Goal: Information Seeking & Learning: Learn about a topic

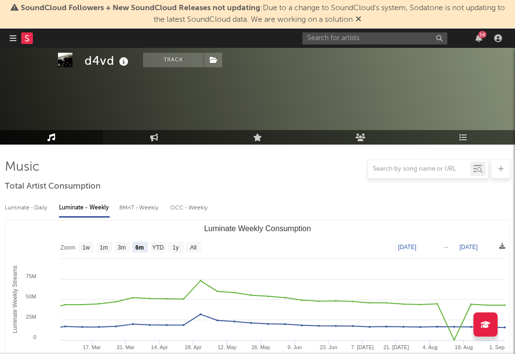
select select "6m"
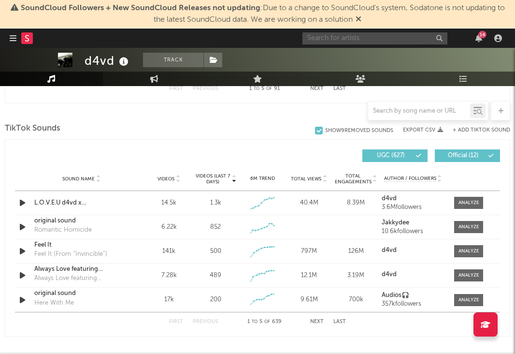
click at [393, 39] on input "text" at bounding box center [374, 38] width 145 height 12
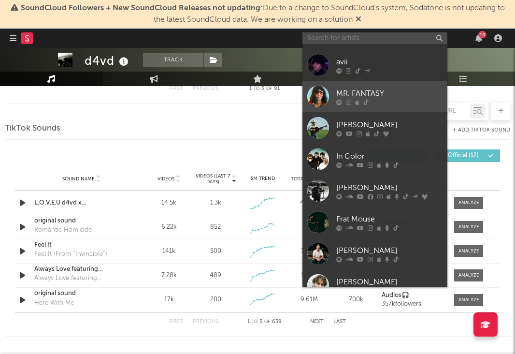
scroll to position [45, 0]
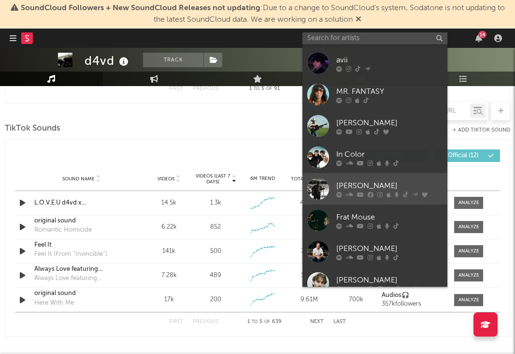
click at [379, 181] on div "[PERSON_NAME]" at bounding box center [389, 186] width 106 height 12
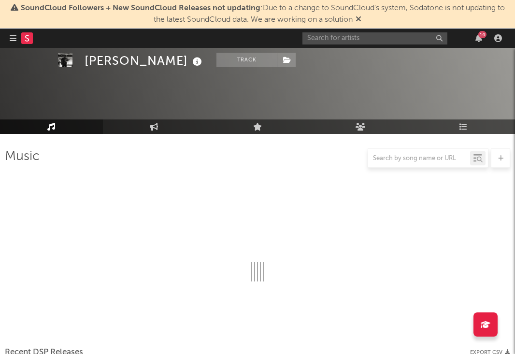
scroll to position [626, 0]
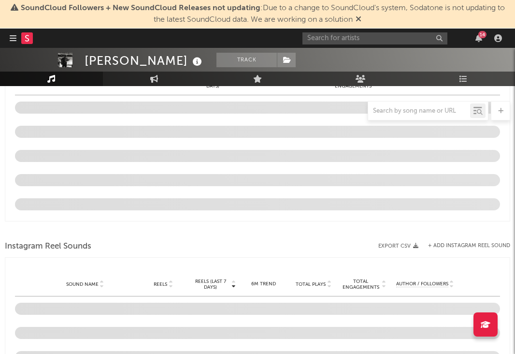
select select "6m"
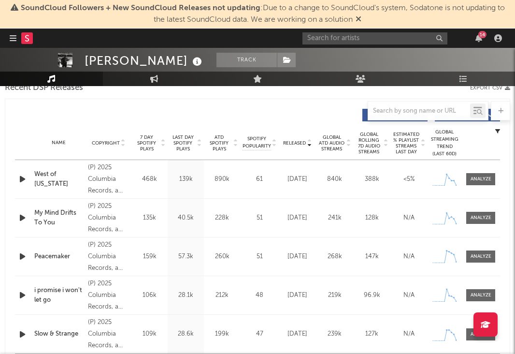
scroll to position [353, 0]
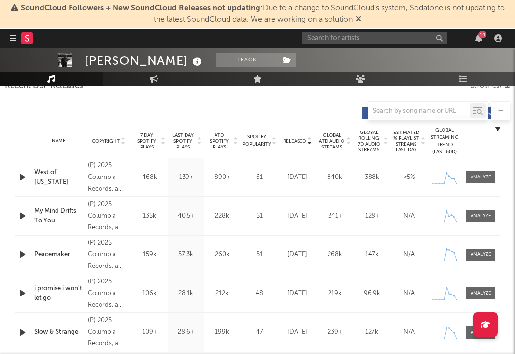
click at [184, 145] on span "Last Day Spotify Plays" at bounding box center [183, 140] width 26 height 17
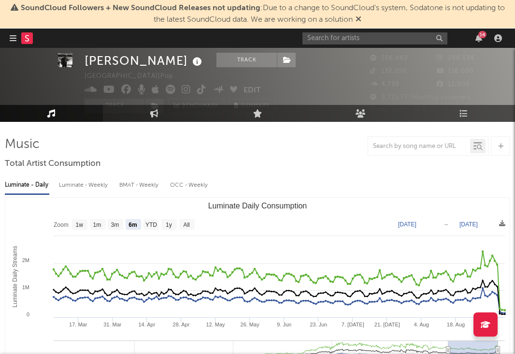
scroll to position [0, 0]
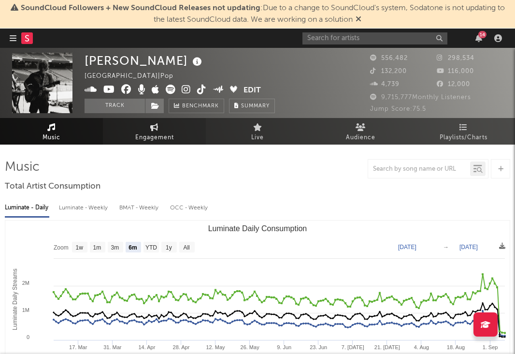
click at [144, 143] on span "Engagement" at bounding box center [154, 138] width 39 height 12
select select "1w"
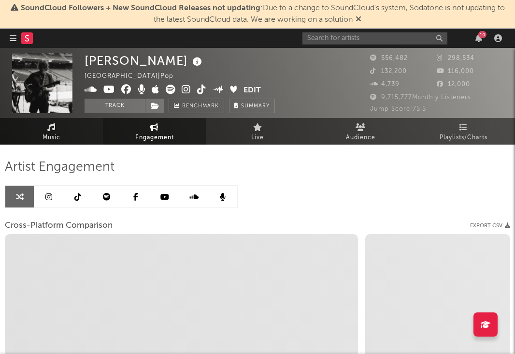
click at [61, 137] on link "Music" at bounding box center [51, 131] width 103 height 27
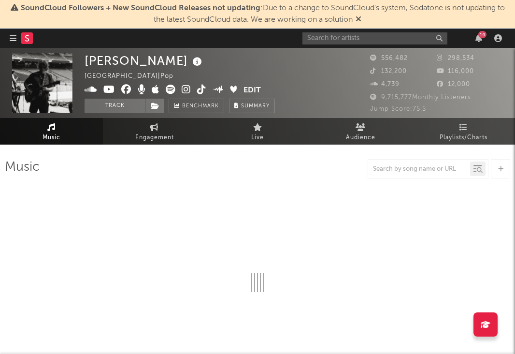
select select "6m"
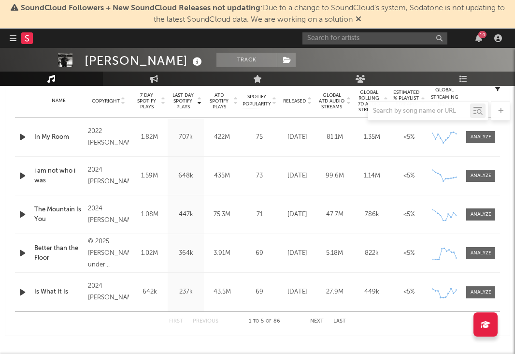
scroll to position [470, 0]
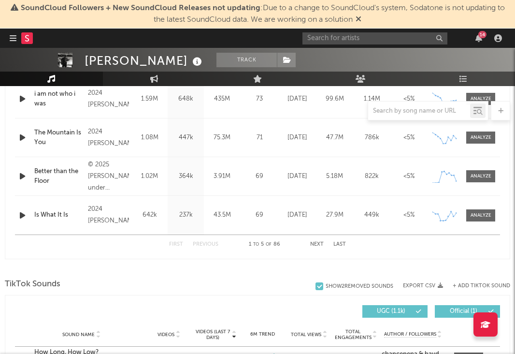
click at [317, 243] on button "Next" at bounding box center [317, 244] width 14 height 5
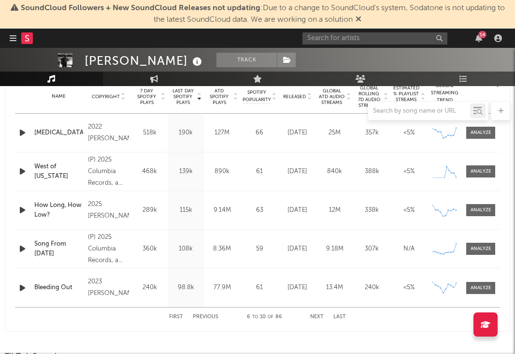
scroll to position [411, 0]
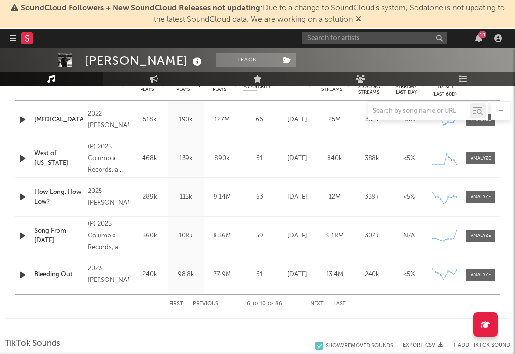
click at [203, 301] on button "Previous" at bounding box center [206, 303] width 26 height 5
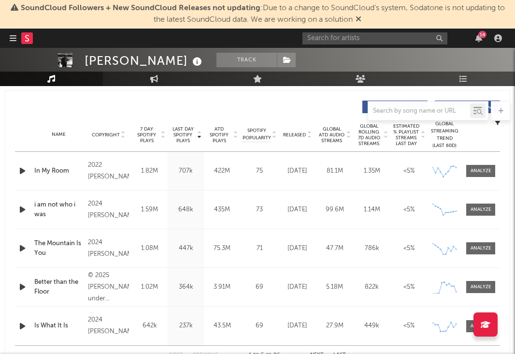
scroll to position [356, 0]
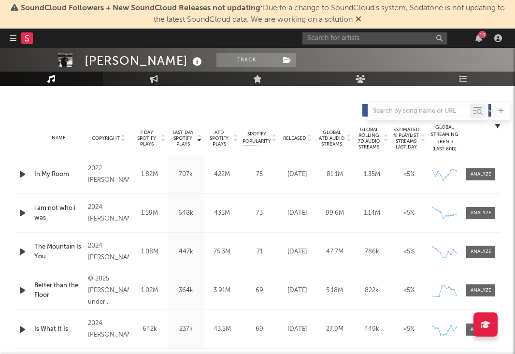
click at [153, 143] on span "7 Day Spotify Plays" at bounding box center [147, 137] width 26 height 17
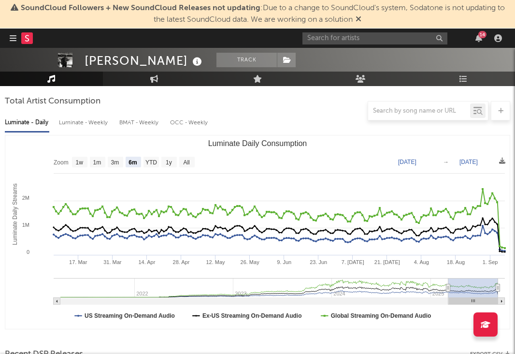
scroll to position [85, 0]
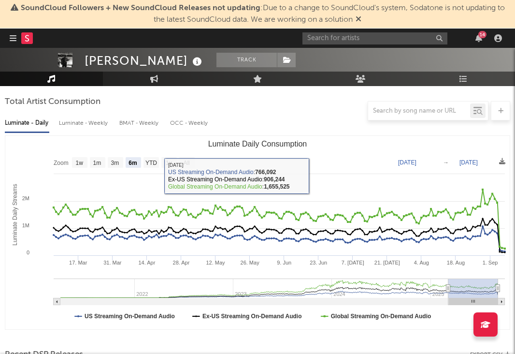
click at [100, 125] on div "Luminate - Weekly" at bounding box center [84, 123] width 51 height 16
select select "6m"
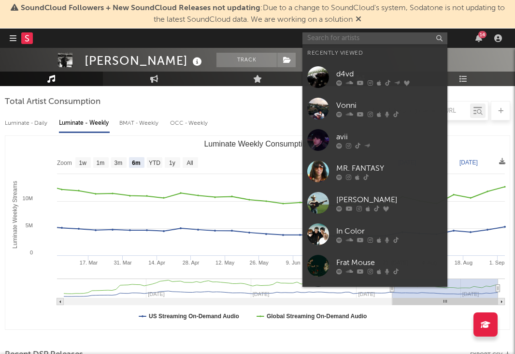
click at [386, 34] on input "text" at bounding box center [374, 38] width 145 height 12
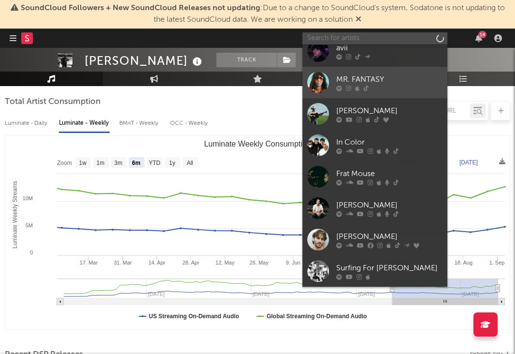
scroll to position [114, 0]
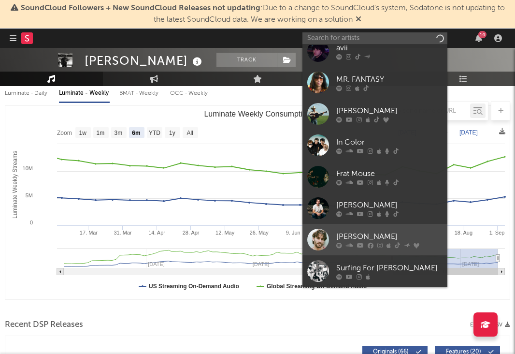
click at [366, 233] on div "[PERSON_NAME]" at bounding box center [389, 236] width 106 height 12
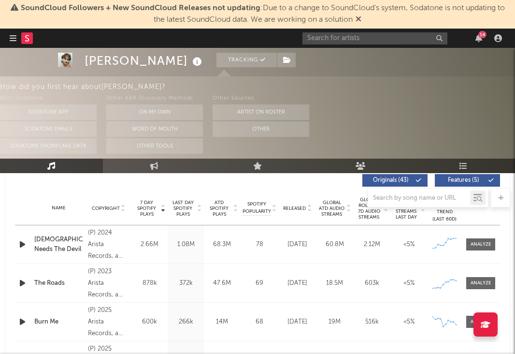
scroll to position [373, 0]
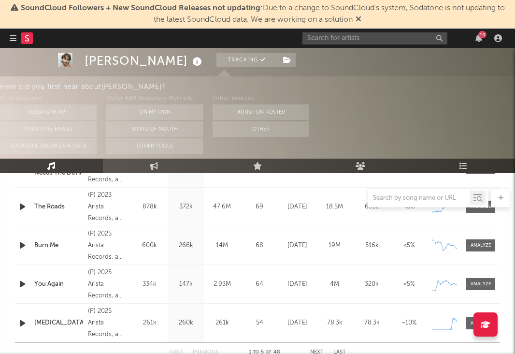
select select "6m"
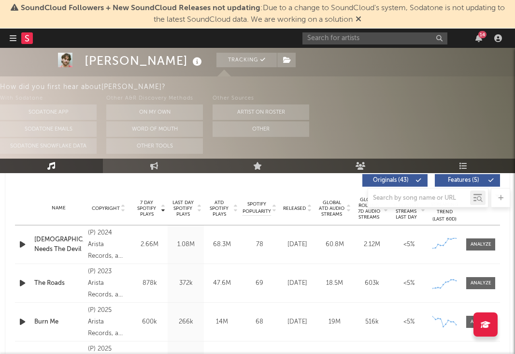
click at [191, 208] on span "Last Day Spotify Plays" at bounding box center [183, 208] width 26 height 17
click at [188, 210] on span "Last Day Spotify Plays" at bounding box center [183, 208] width 26 height 17
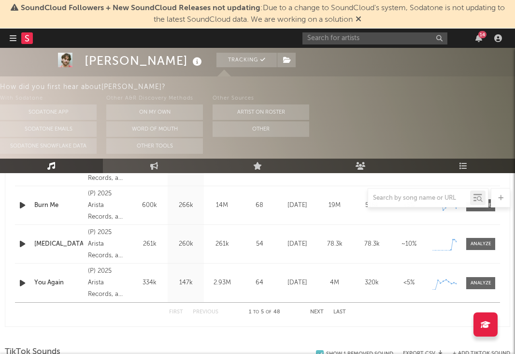
scroll to position [490, 0]
click at [316, 310] on button "Next" at bounding box center [317, 310] width 14 height 5
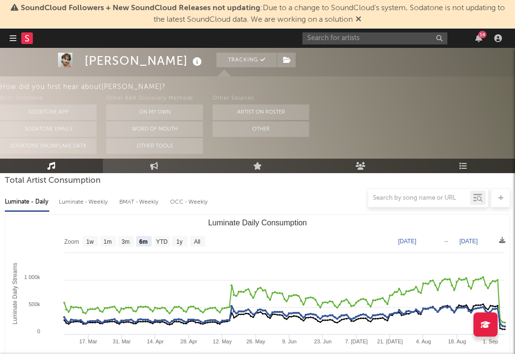
scroll to position [94, 0]
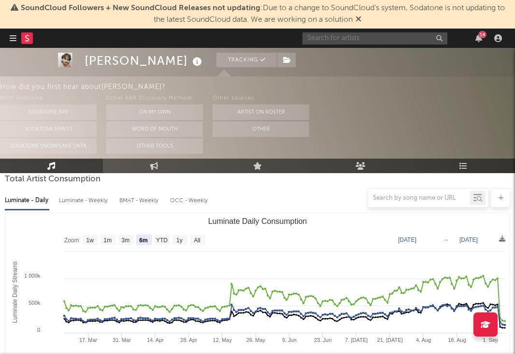
click at [384, 42] on input "text" at bounding box center [374, 38] width 145 height 12
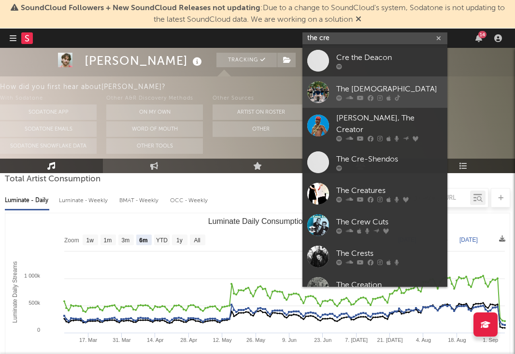
type input "the cre"
click at [375, 79] on link "The [DEMOGRAPHIC_DATA]" at bounding box center [374, 91] width 145 height 31
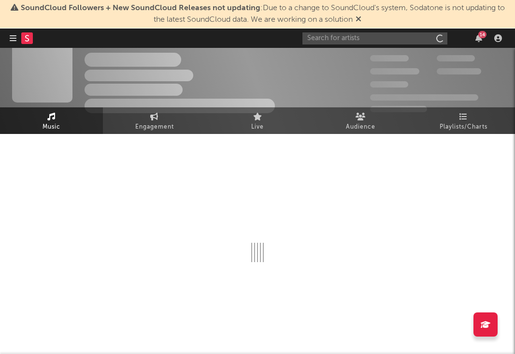
scroll to position [7, 0]
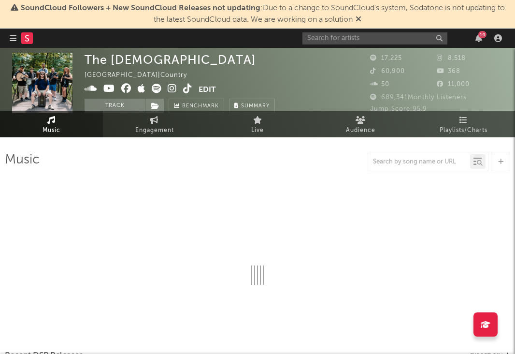
select select "6m"
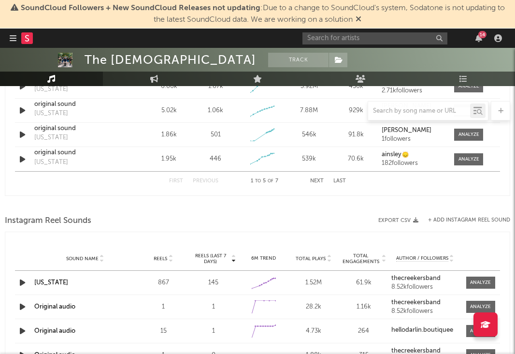
scroll to position [818, 0]
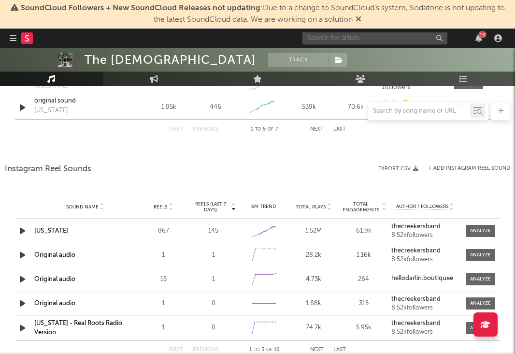
click at [341, 38] on input "text" at bounding box center [374, 38] width 145 height 12
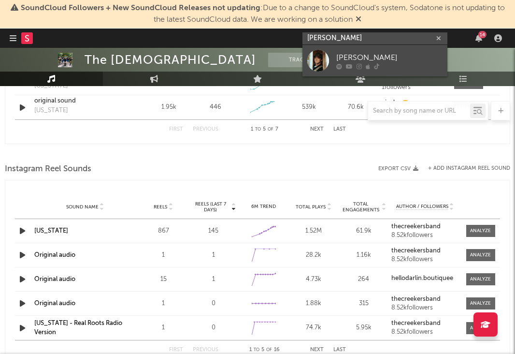
type input "[PERSON_NAME]"
click at [360, 57] on div "[PERSON_NAME]" at bounding box center [389, 58] width 106 height 12
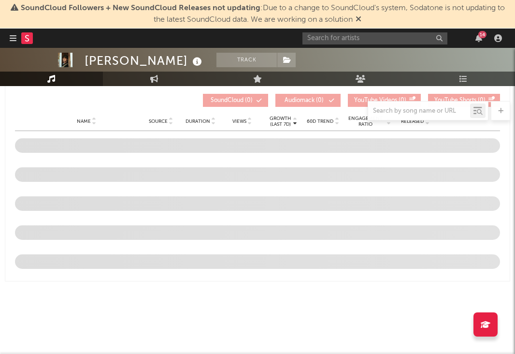
scroll to position [815, 0]
select select "1w"
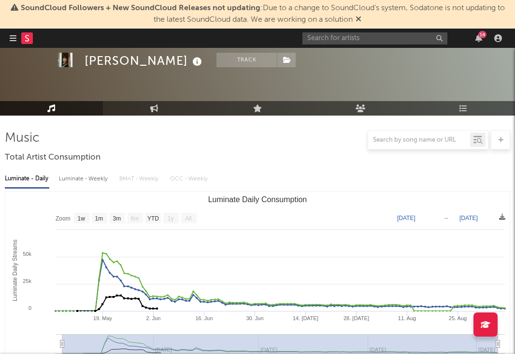
scroll to position [0, 0]
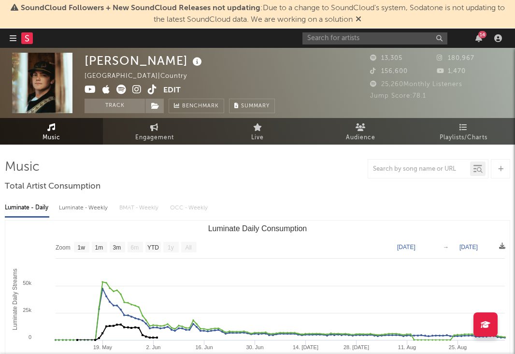
click at [95, 212] on div "Luminate - Weekly" at bounding box center [84, 208] width 51 height 16
select select "1w"
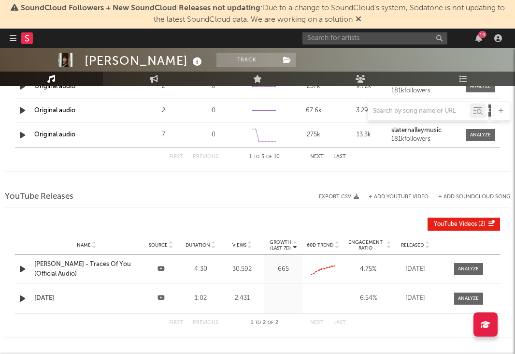
scroll to position [815, 0]
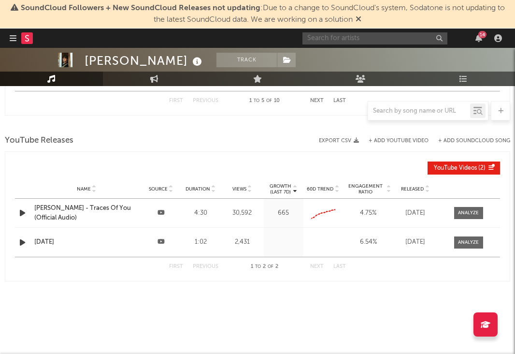
click at [341, 34] on input "text" at bounding box center [374, 38] width 145 height 12
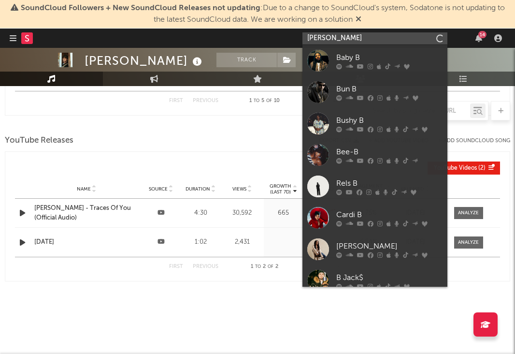
type input "[PERSON_NAME]"
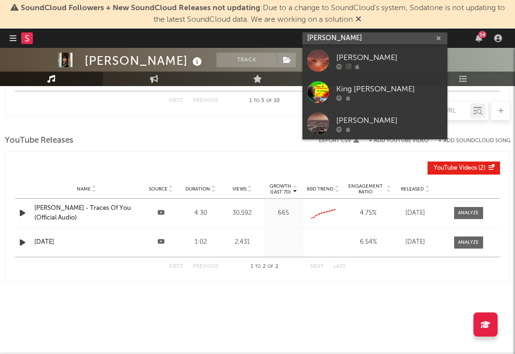
click at [439, 40] on icon "button" at bounding box center [438, 38] width 5 height 6
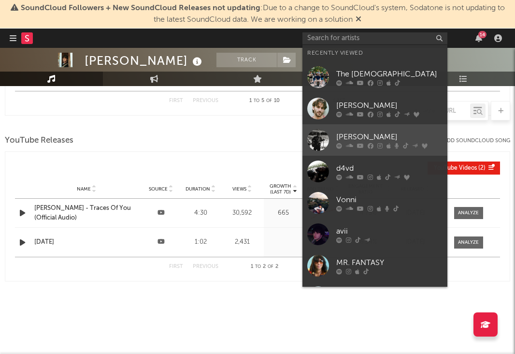
click at [369, 130] on link "[PERSON_NAME]" at bounding box center [374, 139] width 145 height 31
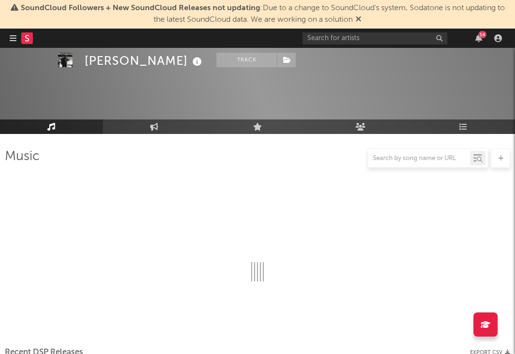
scroll to position [815, 0]
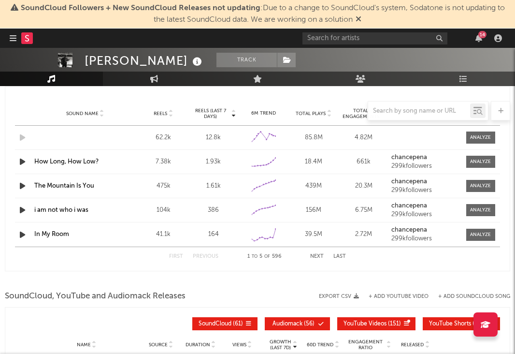
select select "6m"
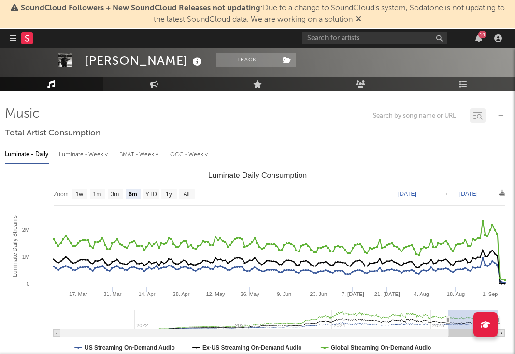
scroll to position [0, 0]
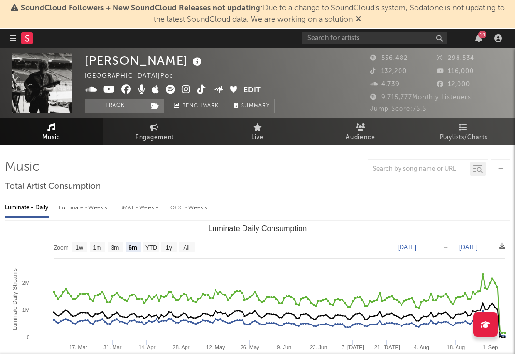
click at [86, 200] on div "Luminate - Weekly" at bounding box center [84, 208] width 51 height 16
select select "6m"
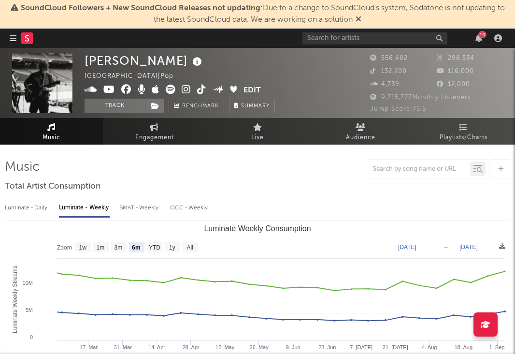
click at [150, 209] on div "BMAT - Weekly" at bounding box center [139, 208] width 41 height 16
select select "6m"
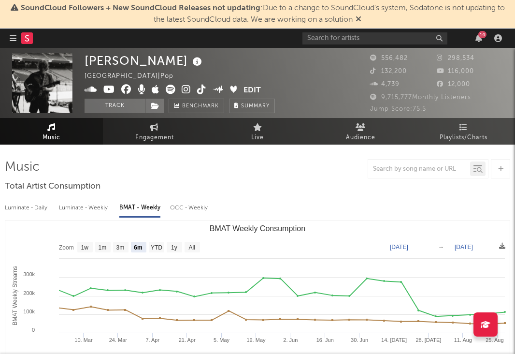
click at [205, 201] on div "OCC - Weekly" at bounding box center [189, 208] width 39 height 16
select select "6m"
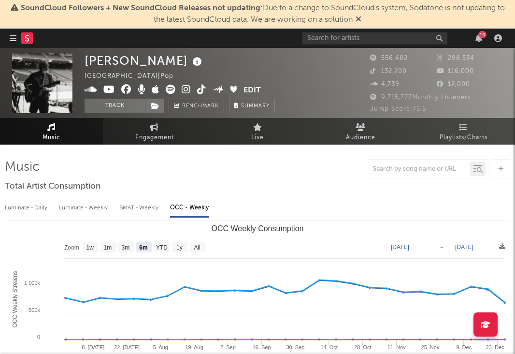
click at [23, 206] on div "Luminate - Daily" at bounding box center [27, 208] width 44 height 16
select select "6m"
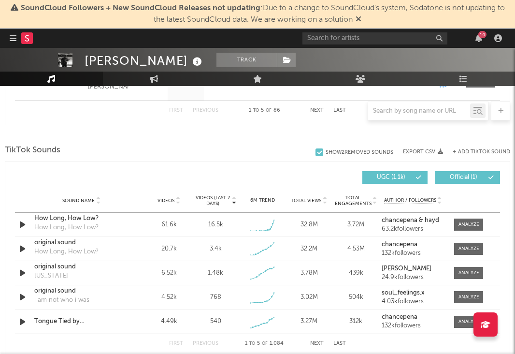
scroll to position [661, 0]
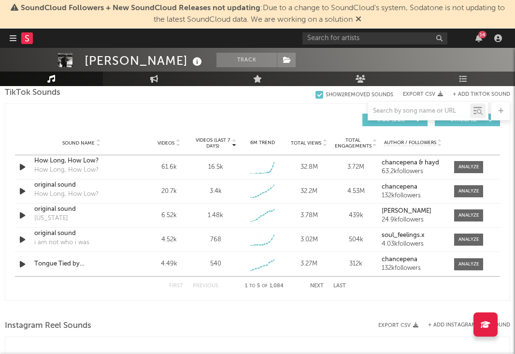
click at [316, 287] on button "Next" at bounding box center [317, 285] width 14 height 5
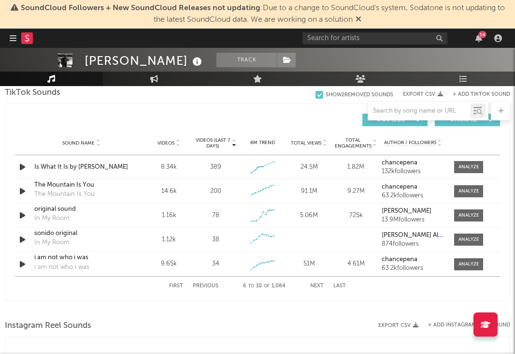
click at [214, 284] on button "Previous" at bounding box center [206, 285] width 26 height 5
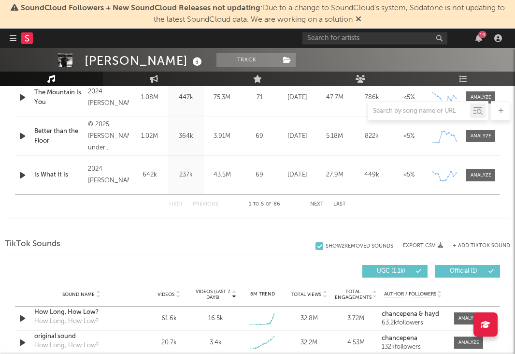
scroll to position [0, 0]
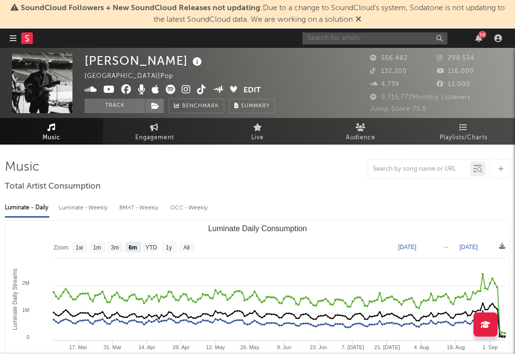
click at [380, 41] on input "text" at bounding box center [374, 38] width 145 height 12
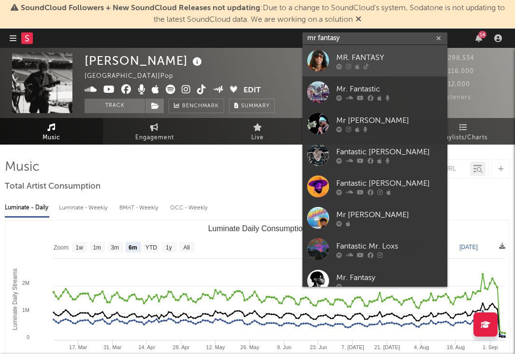
type input "mr fantasy"
click at [353, 55] on div "MR. FANTASY" at bounding box center [389, 58] width 106 height 12
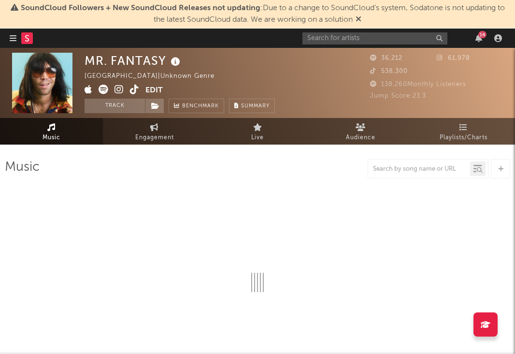
select select "1w"
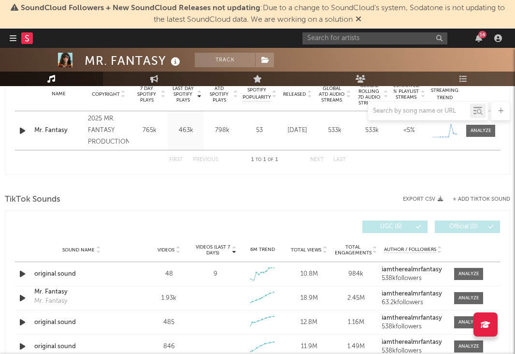
scroll to position [414, 0]
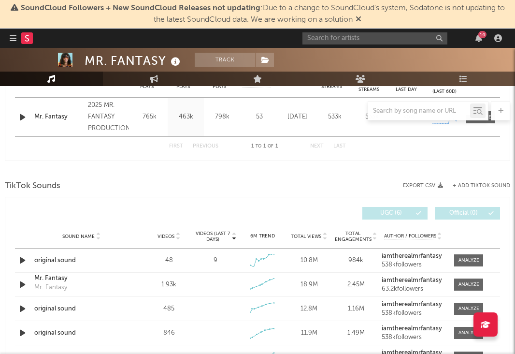
click at [167, 239] on span "Videos" at bounding box center [165, 236] width 17 height 6
click at [167, 238] on span "Videos" at bounding box center [165, 236] width 17 height 6
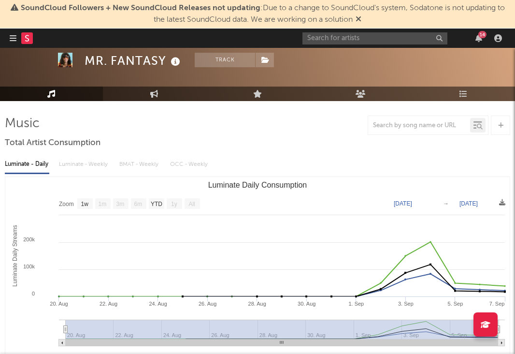
scroll to position [64, 0]
